Goal: Task Accomplishment & Management: Complete application form

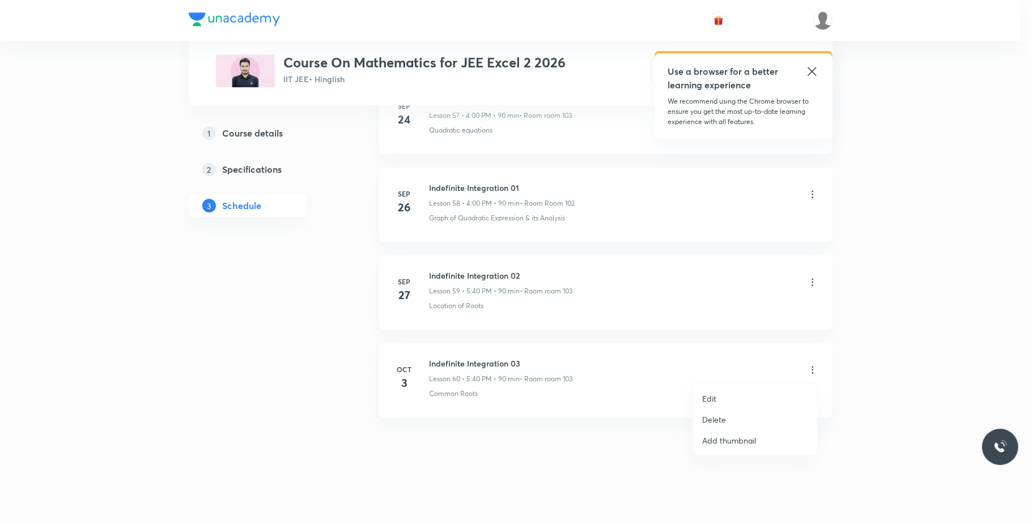
drag, startPoint x: 0, startPoint y: 0, endPoint x: 752, endPoint y: 415, distance: 858.6
click at [752, 415] on li "Delete" at bounding box center [755, 419] width 124 height 21
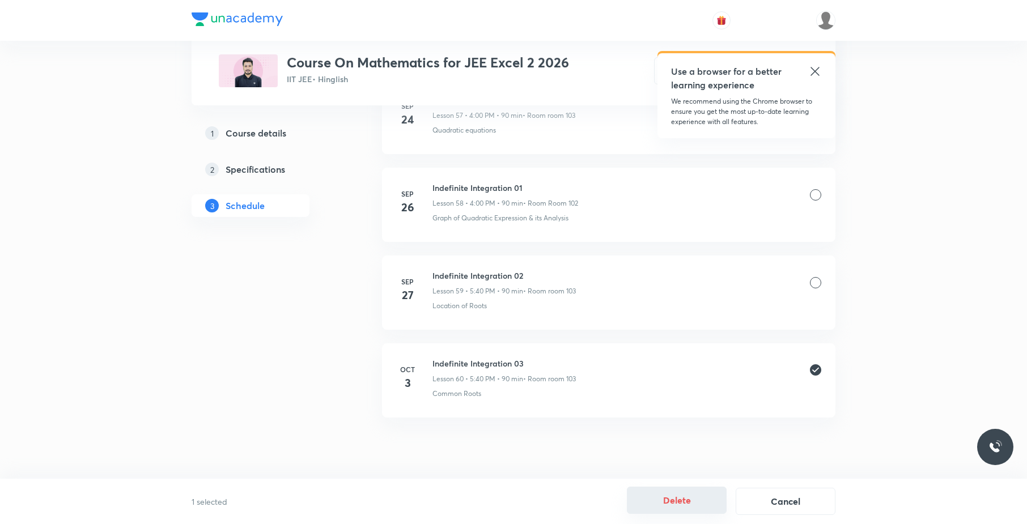
click at [667, 499] on button "Delete" at bounding box center [677, 500] width 100 height 27
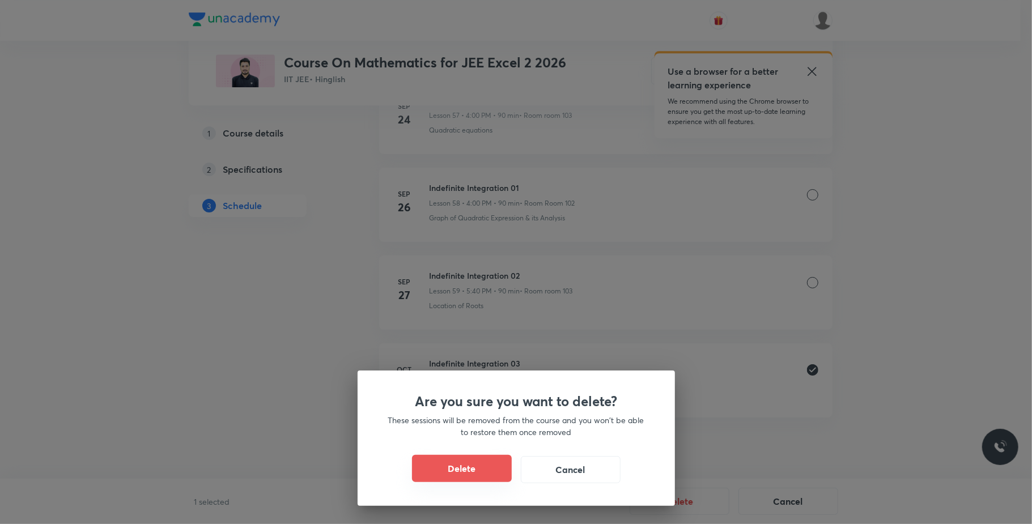
click at [489, 464] on button "Delete" at bounding box center [462, 468] width 100 height 27
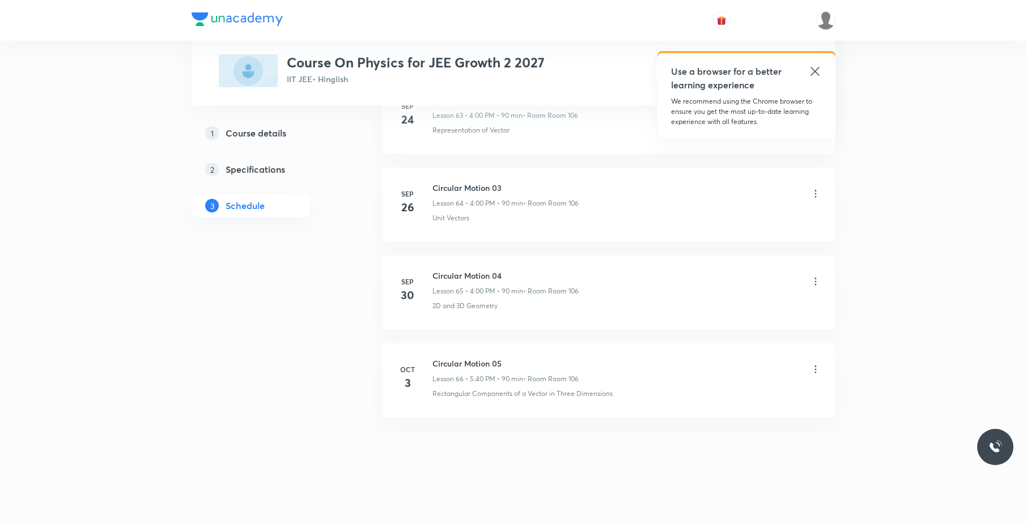
click at [810, 368] on icon at bounding box center [815, 369] width 11 height 11
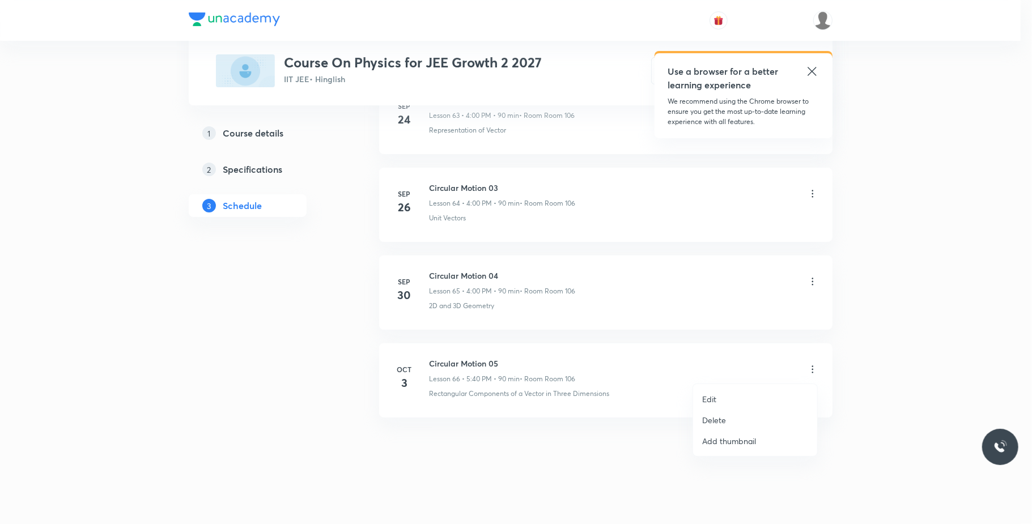
click at [722, 420] on p "Delete" at bounding box center [714, 420] width 24 height 12
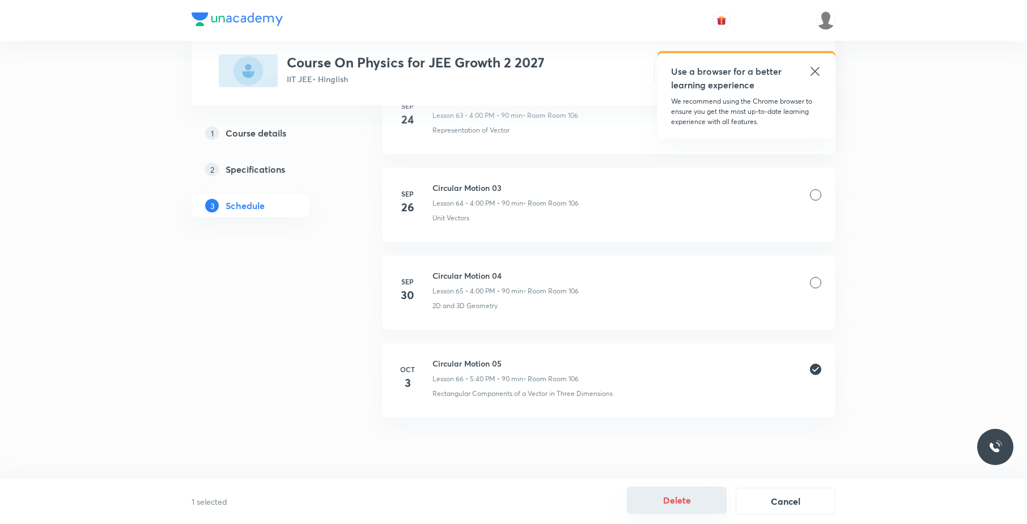
click at [678, 490] on button "Delete" at bounding box center [677, 500] width 100 height 27
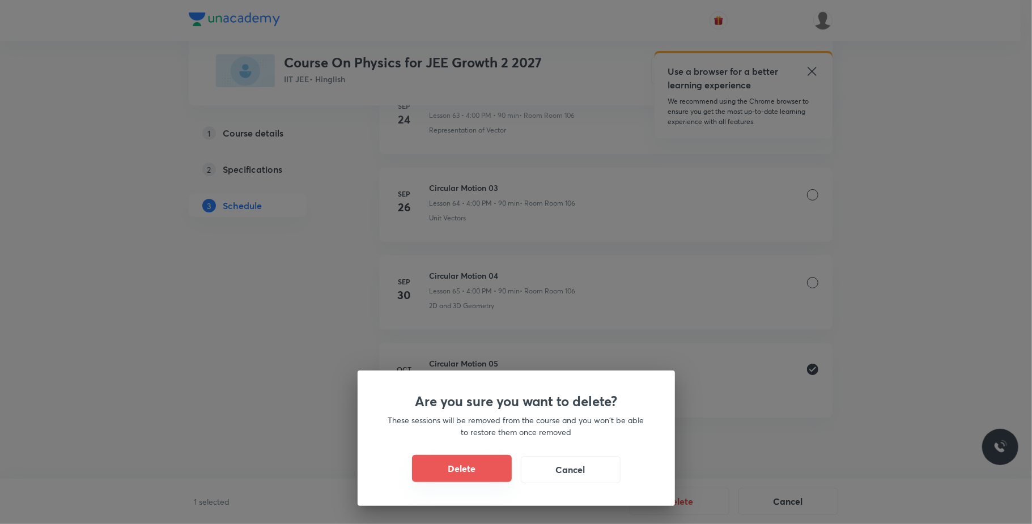
click at [455, 473] on button "Delete" at bounding box center [462, 468] width 100 height 27
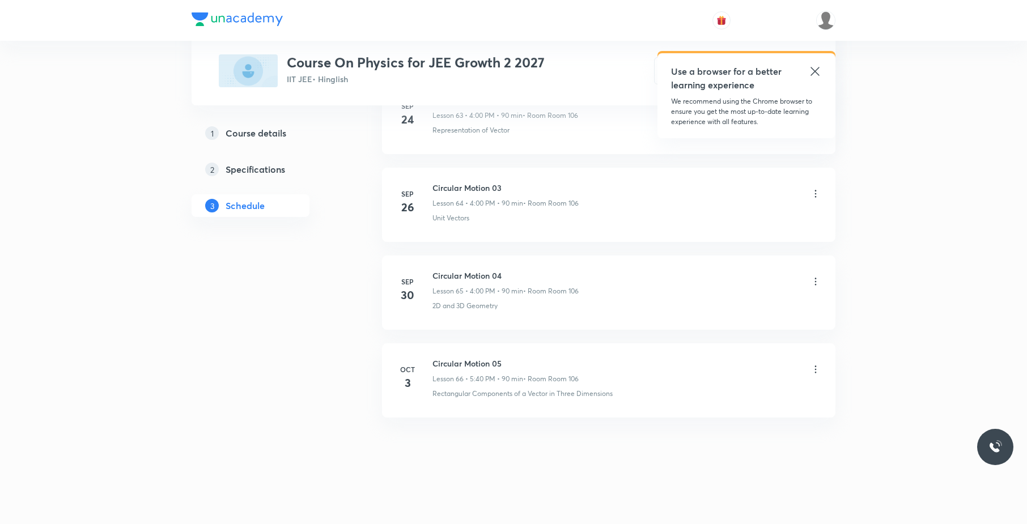
scroll to position [6122, 0]
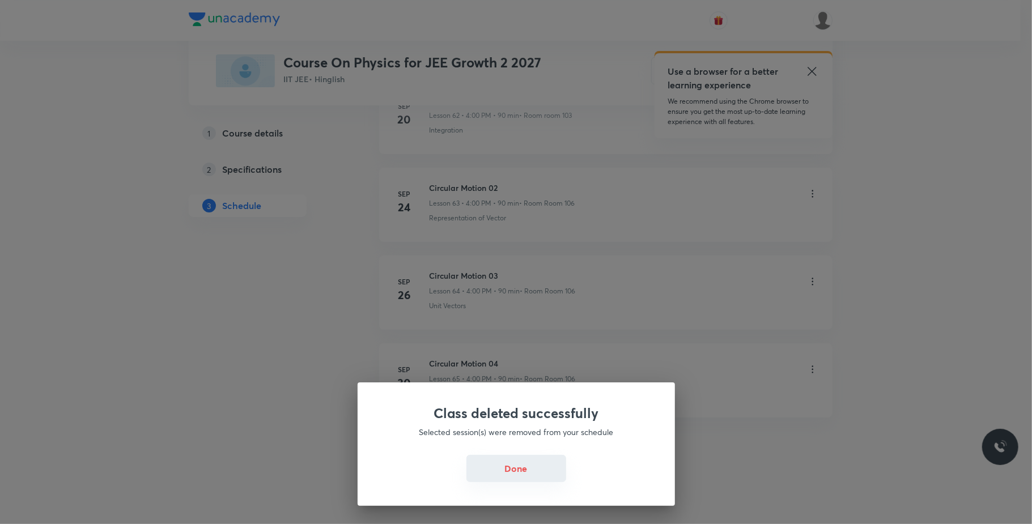
click at [511, 480] on button "Done" at bounding box center [517, 468] width 100 height 27
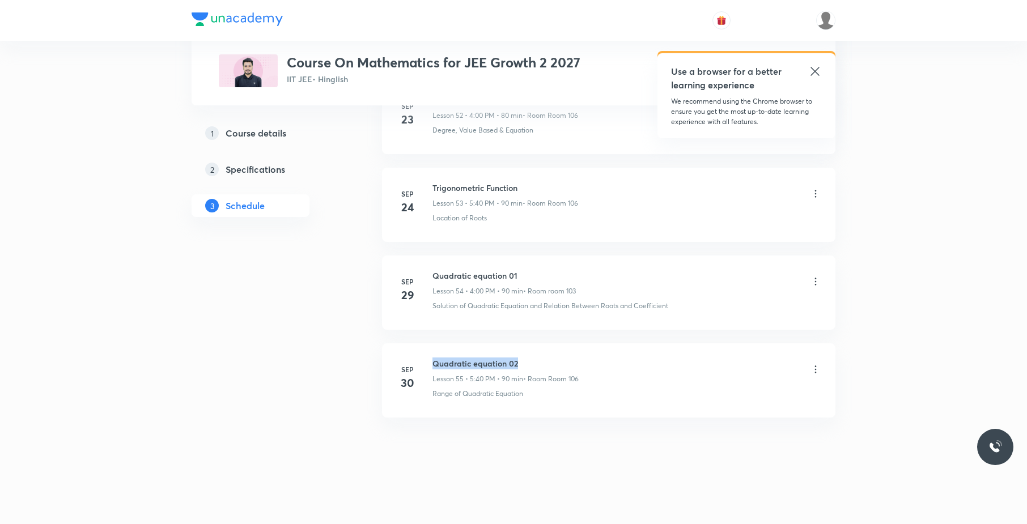
click at [432, 347] on li "Sep 30 Quadratic equation 02 Lesson 55 • 5:40 PM • 90 min • Room Room 106 Range…" at bounding box center [608, 381] width 453 height 74
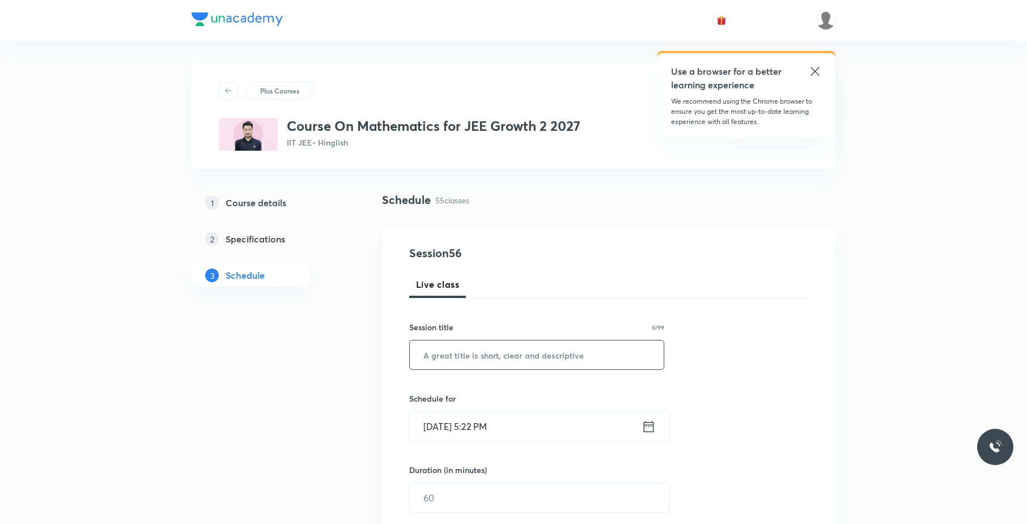
click at [633, 357] on input "text" at bounding box center [537, 355] width 254 height 29
paste input "Quadratic equation 02"
type input "Quadratic equation 03"
click at [520, 431] on input "Oct 3, 2025, 5:22 PM" at bounding box center [526, 426] width 232 height 29
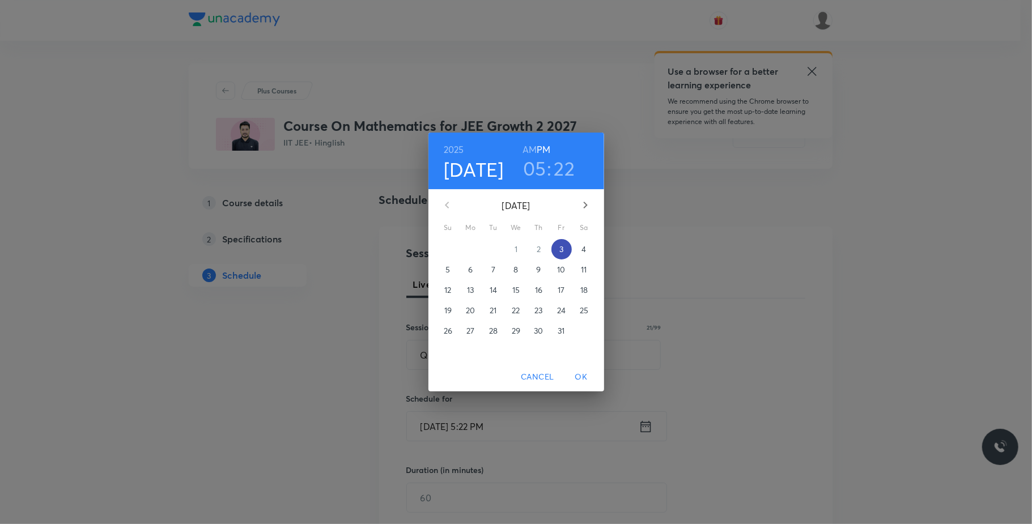
click at [558, 244] on span "3" at bounding box center [562, 249] width 20 height 11
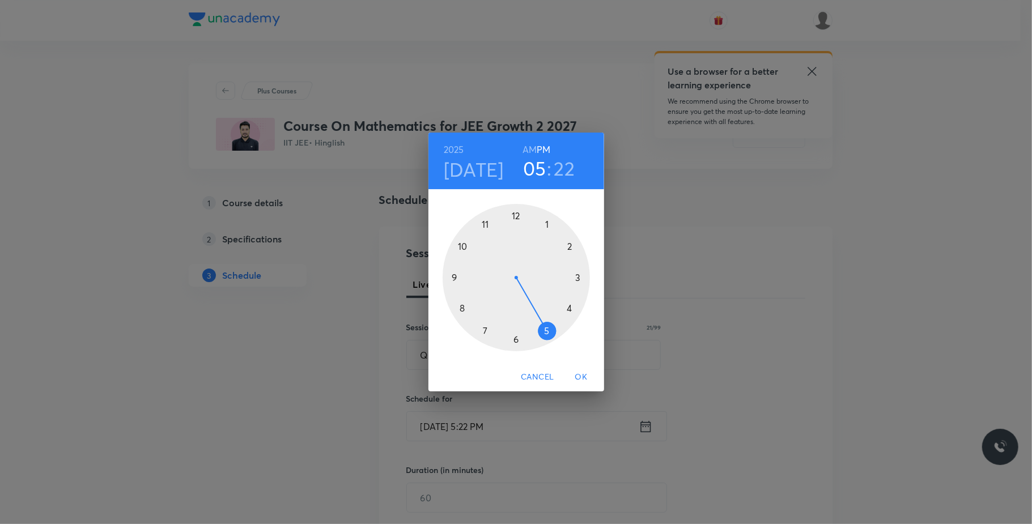
click at [547, 327] on div at bounding box center [516, 277] width 147 height 147
click at [459, 307] on div at bounding box center [516, 277] width 147 height 147
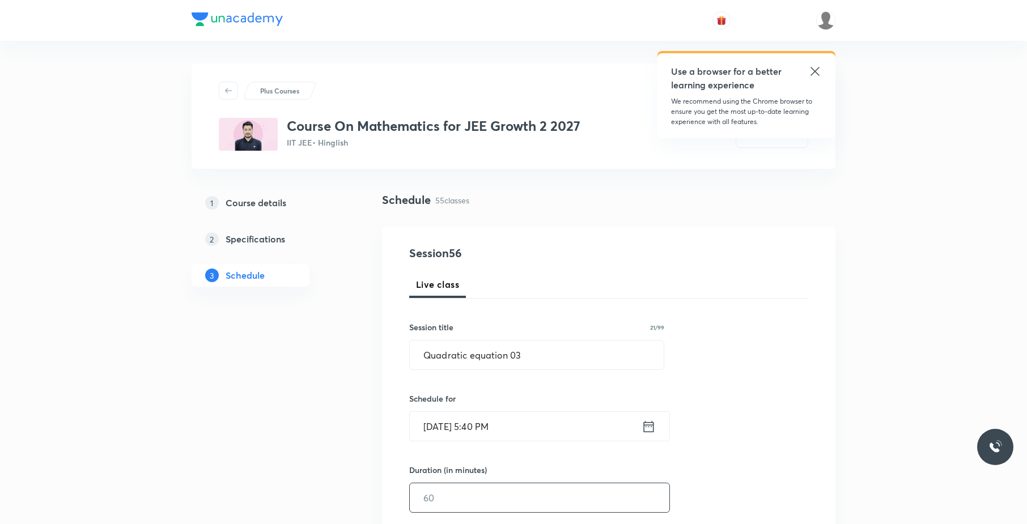
click at [456, 494] on input "text" at bounding box center [540, 498] width 260 height 29
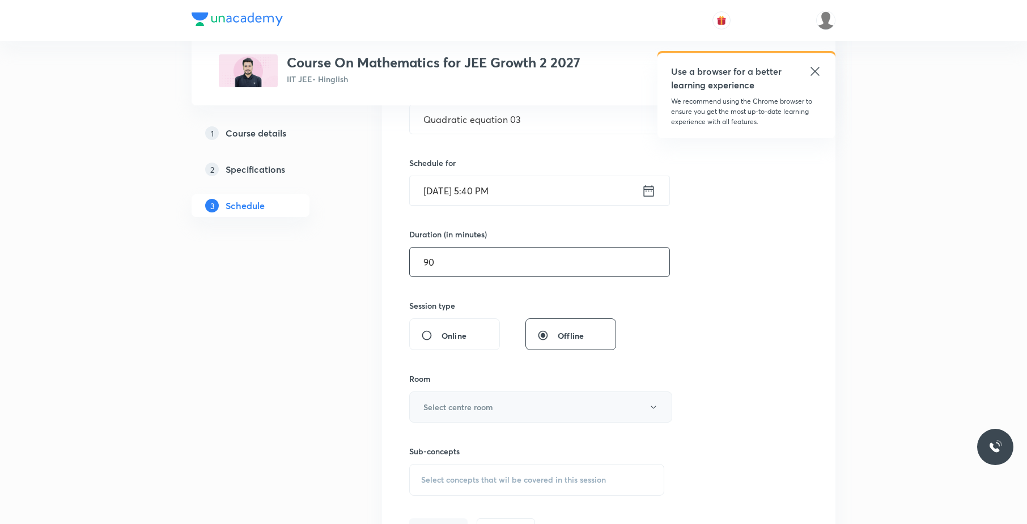
scroll to position [236, 0]
type input "90"
click at [480, 406] on h6 "Select centre room" at bounding box center [458, 407] width 70 height 12
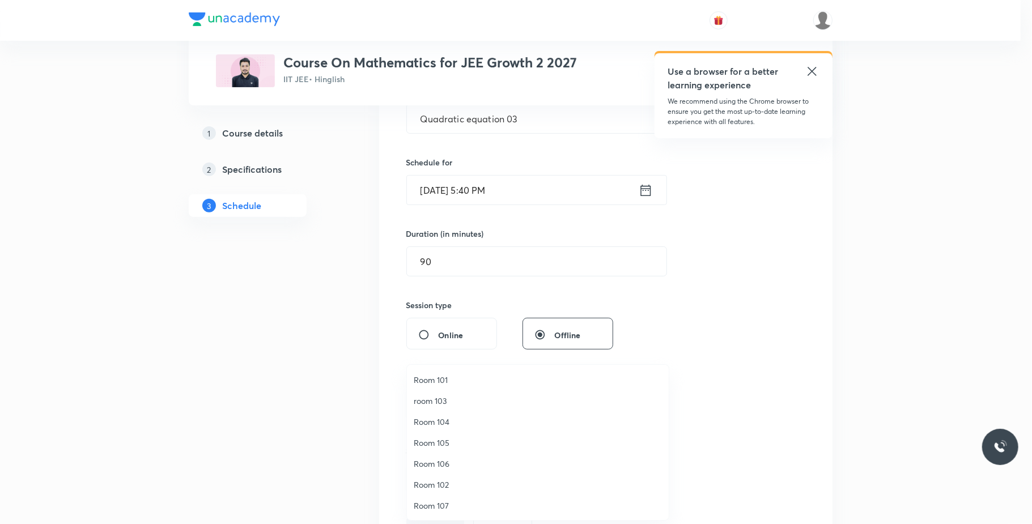
click at [450, 400] on span "room 103" at bounding box center [538, 401] width 248 height 12
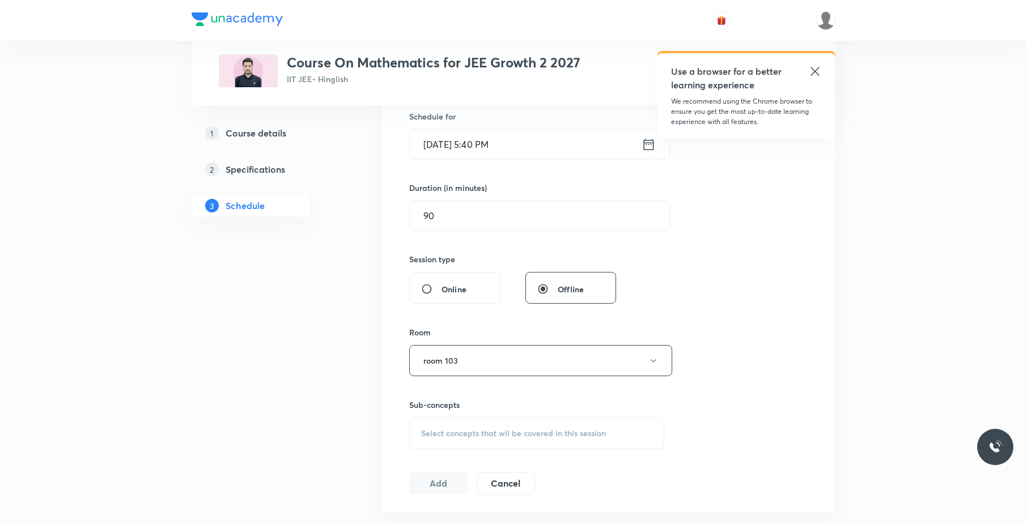
scroll to position [282, 0]
click at [523, 352] on button "room 103" at bounding box center [540, 361] width 263 height 31
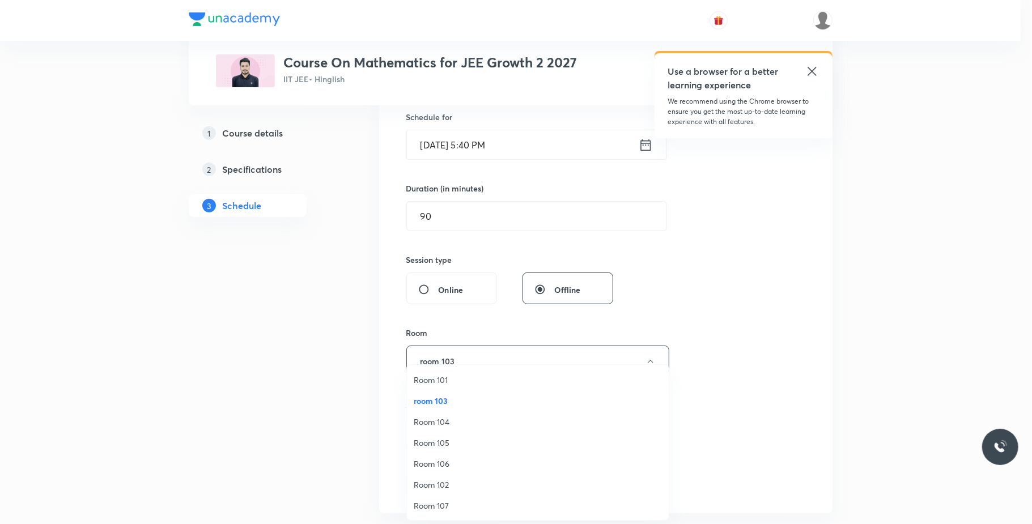
click at [458, 468] on span "Room 106" at bounding box center [538, 464] width 248 height 12
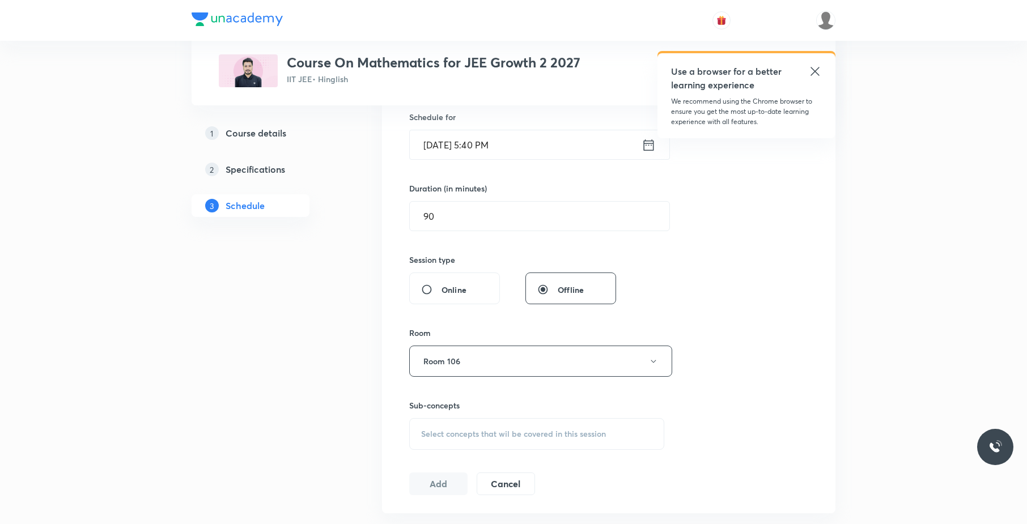
click at [519, 435] on span "Select concepts that wil be covered in this session" at bounding box center [513, 434] width 185 height 9
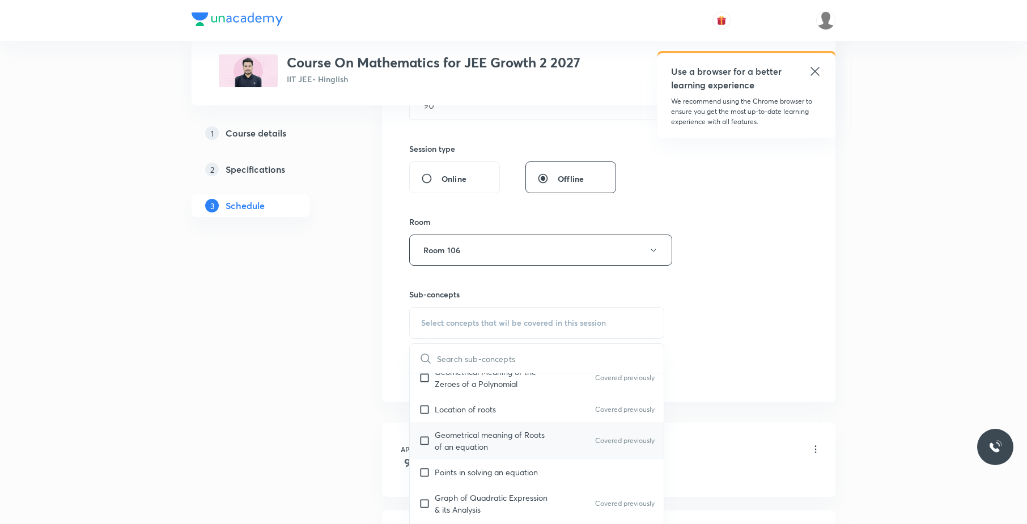
scroll to position [180, 0]
click at [513, 445] on p "Geometrical meaning of Roots of an equation" at bounding box center [492, 441] width 115 height 24
checkbox input "true"
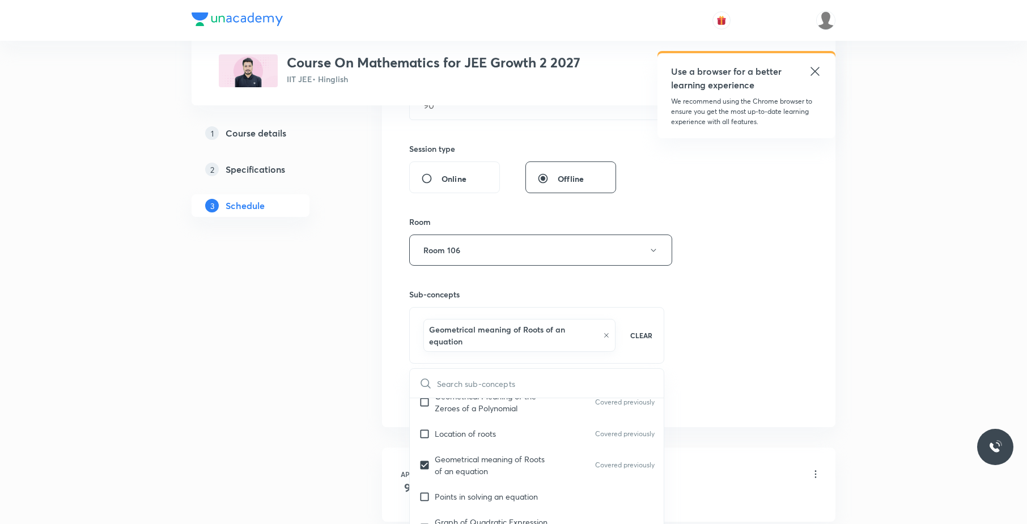
click at [778, 323] on div "Session 56 Live class Session title 21/99 Quadratic equation 03 ​ Schedule for …" at bounding box center [608, 130] width 399 height 557
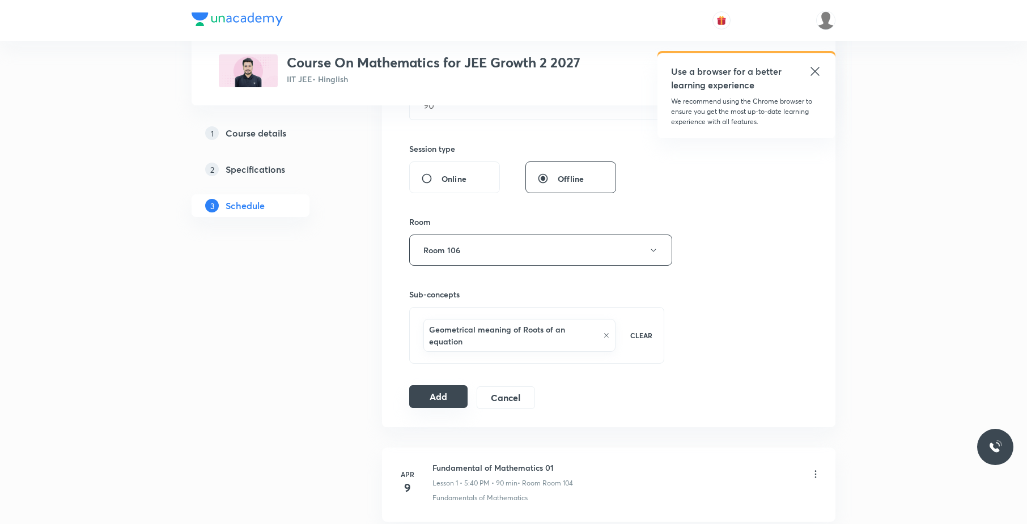
click at [452, 396] on button "Add" at bounding box center [438, 396] width 58 height 23
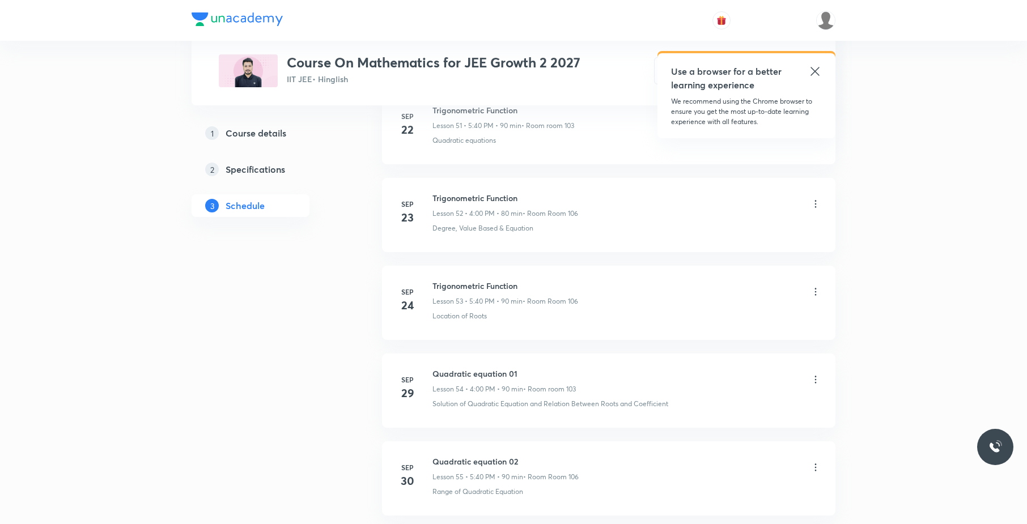
scroll to position [4805, 0]
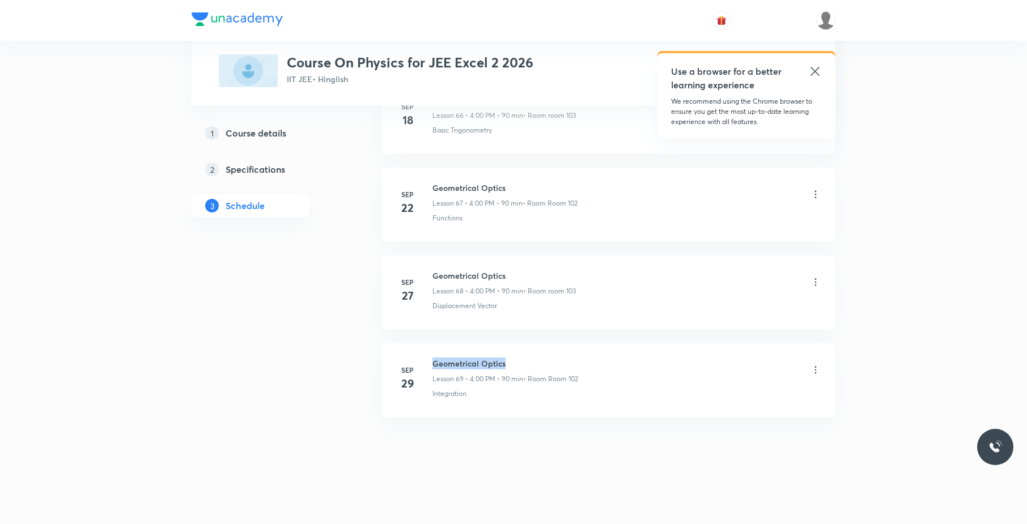
drag, startPoint x: 565, startPoint y: 336, endPoint x: 426, endPoint y: 350, distance: 139.0
copy h6 "Geometrical Optics"
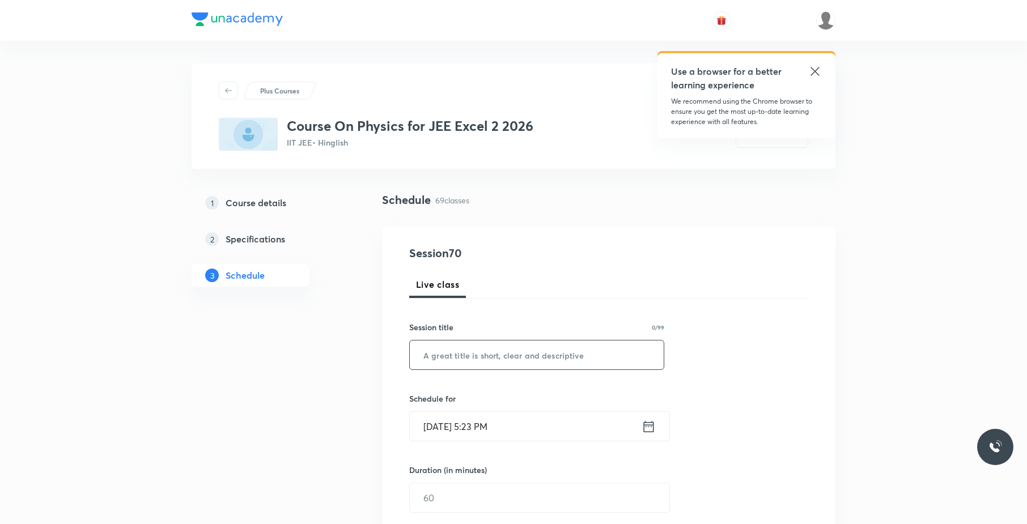
click at [495, 354] on input "text" at bounding box center [537, 355] width 254 height 29
paste input "Geometrical Optics"
type input "Geometrical Optics"
click at [533, 422] on input "Oct 3, 2025, 5:23 PM" at bounding box center [526, 426] width 232 height 29
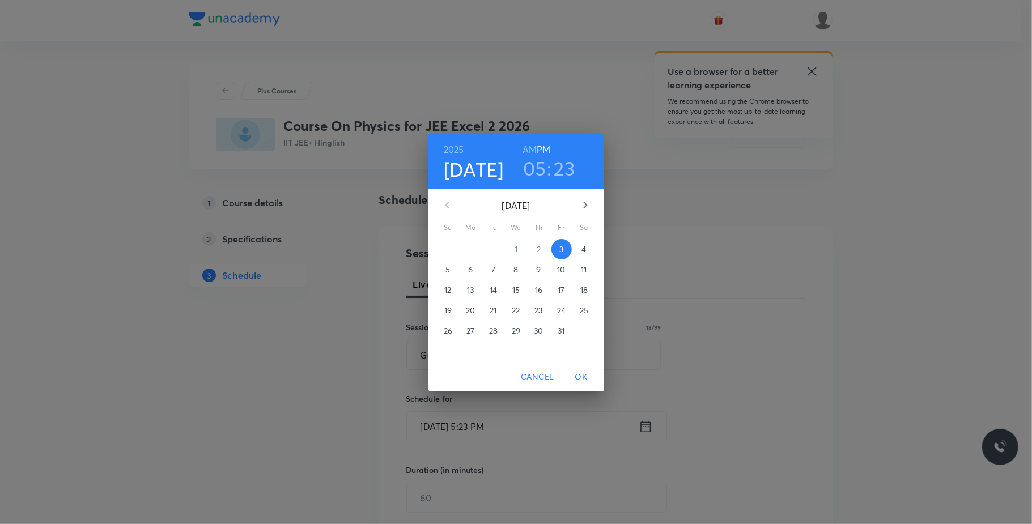
click at [565, 167] on h3 "23" at bounding box center [564, 168] width 21 height 24
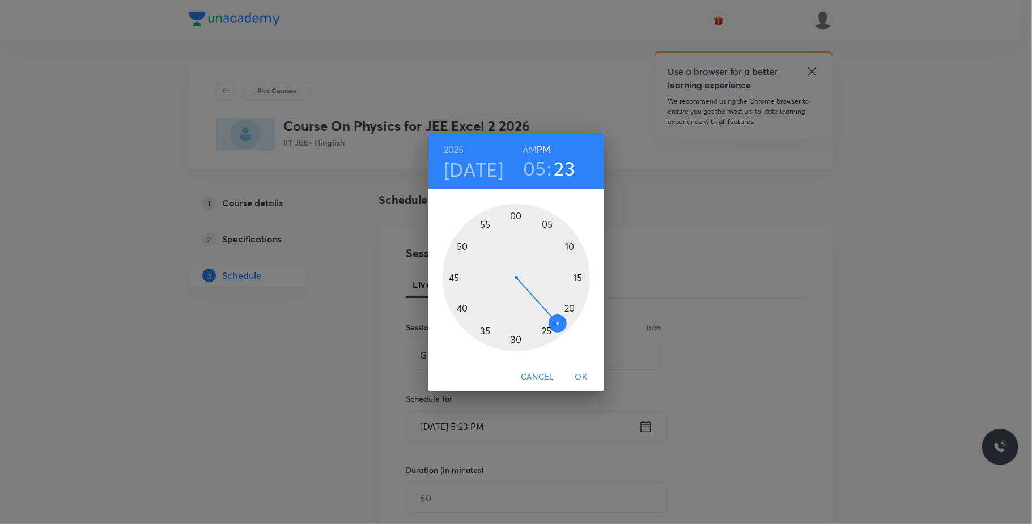
click at [459, 309] on div at bounding box center [516, 277] width 147 height 147
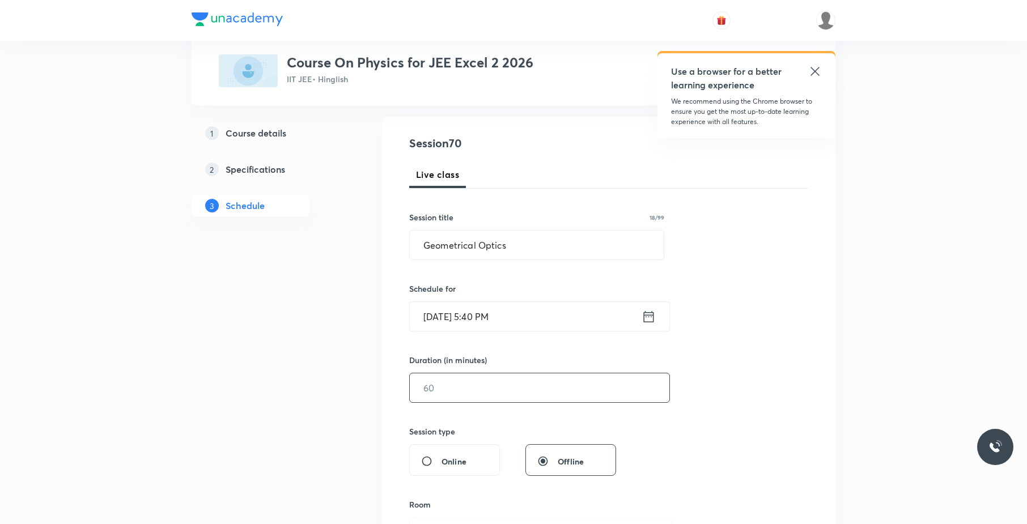
scroll to position [111, 0]
click at [446, 400] on input "text" at bounding box center [540, 386] width 260 height 29
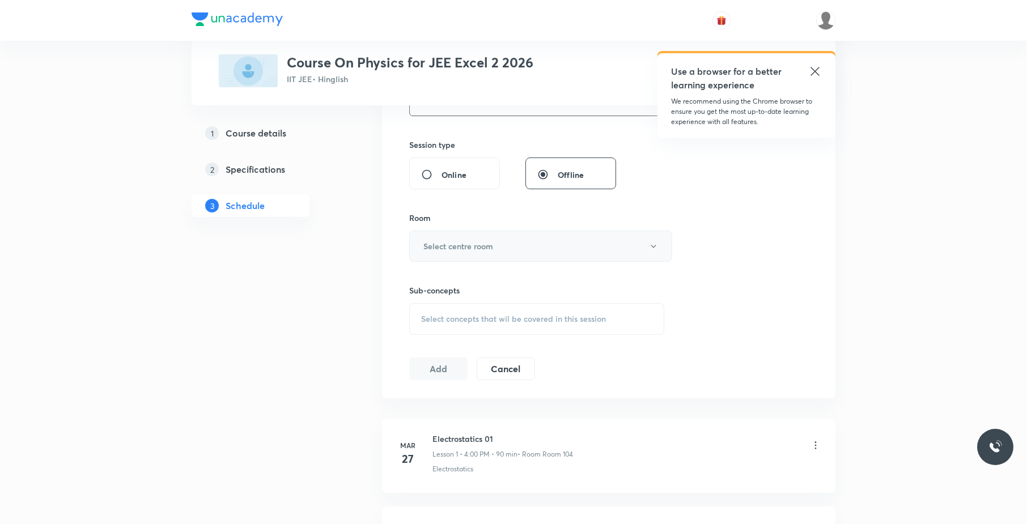
type input "90"
click at [523, 238] on button "Select centre room" at bounding box center [540, 246] width 263 height 31
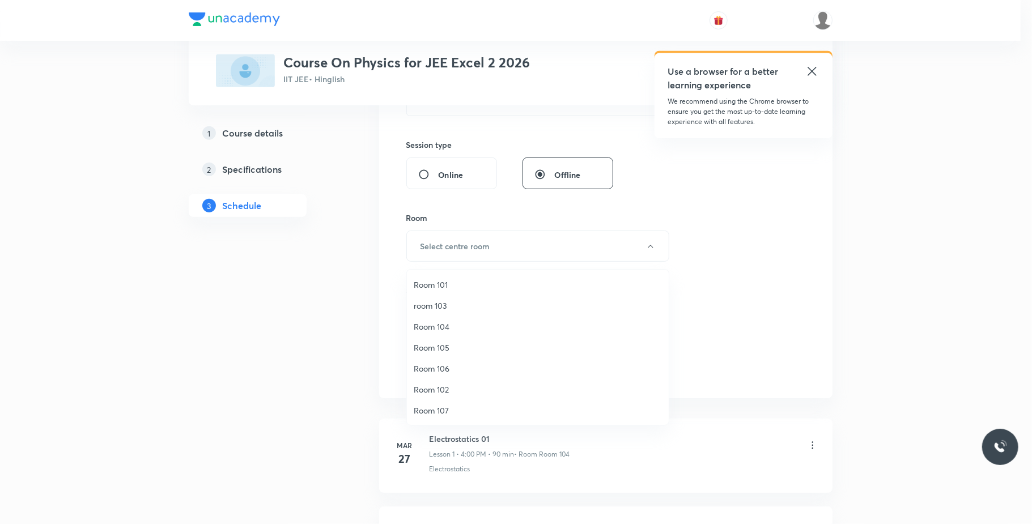
click at [456, 308] on span "room 103" at bounding box center [538, 306] width 248 height 12
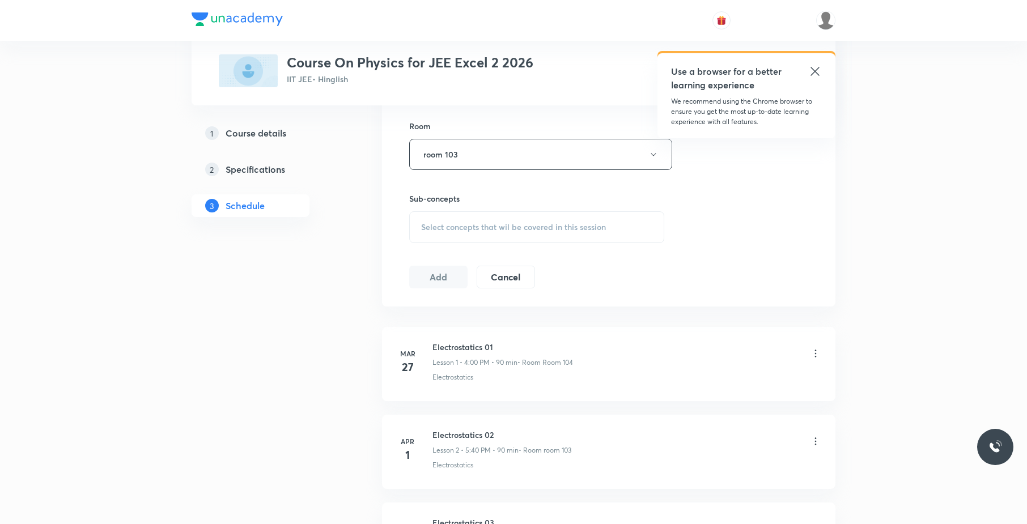
scroll to position [490, 0]
click at [561, 222] on span "Select concepts that wil be covered in this session" at bounding box center [513, 226] width 185 height 9
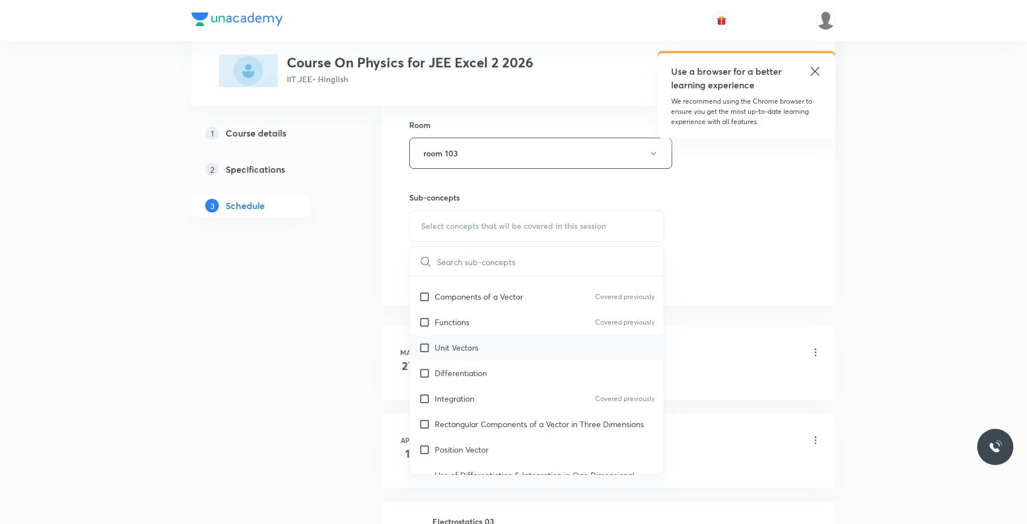
scroll to position [248, 0]
click at [495, 346] on div "Unit Vectors" at bounding box center [537, 347] width 254 height 26
checkbox input "true"
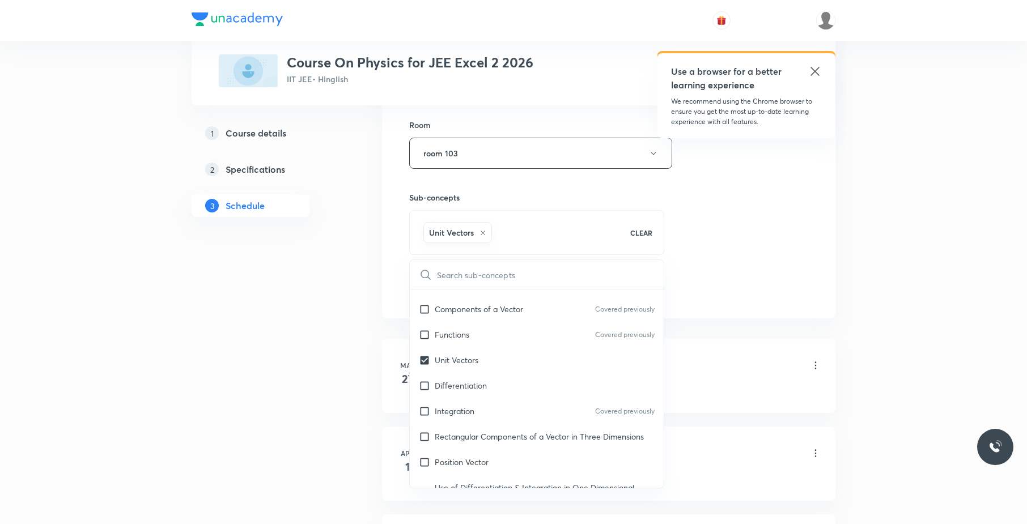
click at [710, 244] on div "Session 70 Live class Session title 18/99 Geometrical Optics ​ Schedule for Oct…" at bounding box center [608, 27] width 399 height 545
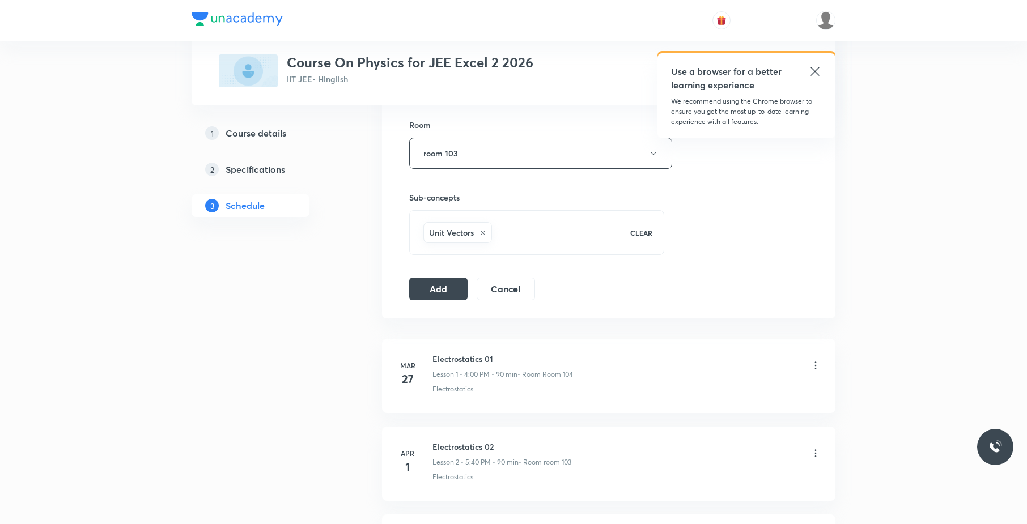
click at [404, 286] on div "Session 70 Live class Session title 18/99 Geometrical Optics ​ Schedule for Oct…" at bounding box center [608, 28] width 453 height 582
click at [415, 286] on button "Add" at bounding box center [438, 288] width 58 height 23
